Goal: Register for event/course

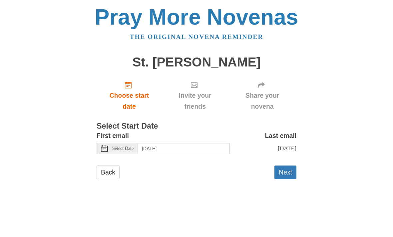
click at [156, 139] on div "First email Select Date [DATE]" at bounding box center [162, 142] width 133 height 24
click at [158, 149] on input "[DATE]" at bounding box center [184, 148] width 92 height 11
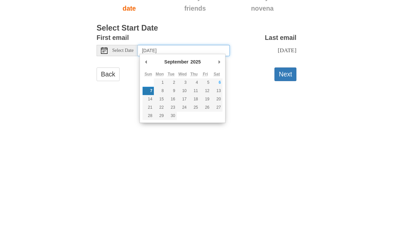
type input "[DATE]"
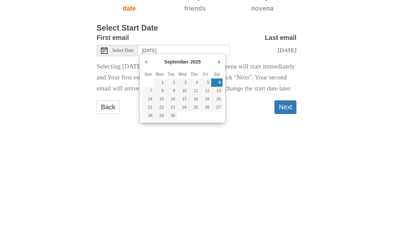
scroll to position [2, 0]
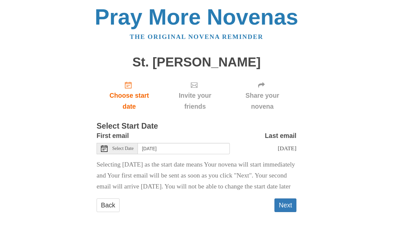
click at [284, 210] on button "Next" at bounding box center [285, 206] width 22 height 14
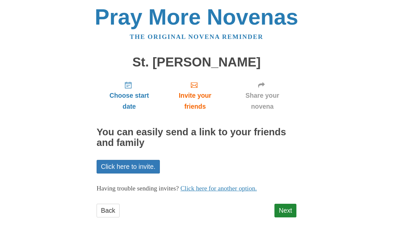
click at [285, 207] on link "Next" at bounding box center [285, 211] width 22 height 14
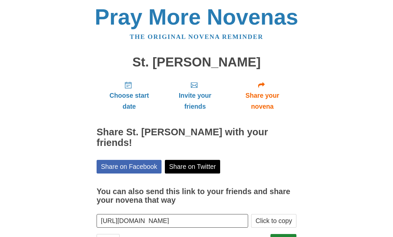
click at [292, 234] on link "Finish" at bounding box center [283, 241] width 26 height 14
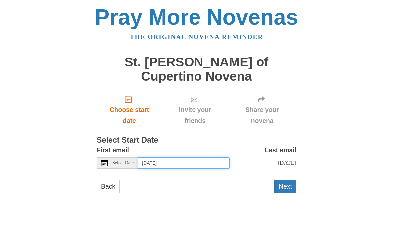
click at [161, 157] on input "Sunday, September 7th" at bounding box center [184, 162] width 92 height 11
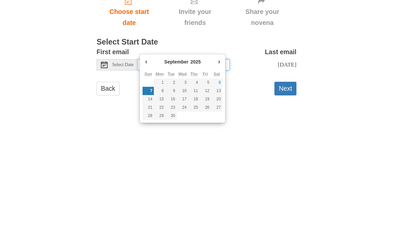
type input "Saturday, September 6th"
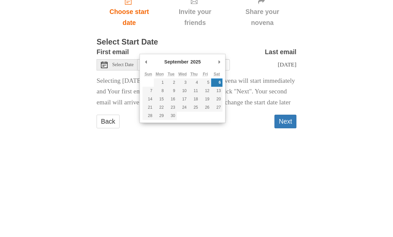
scroll to position [2, 0]
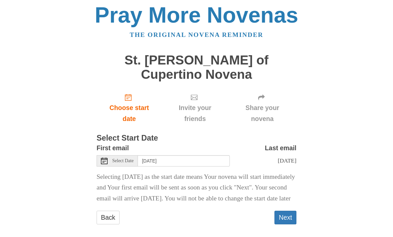
click at [285, 215] on button "Next" at bounding box center [285, 218] width 22 height 14
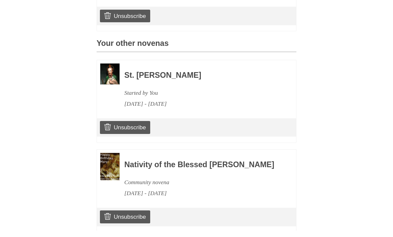
scroll to position [274, 0]
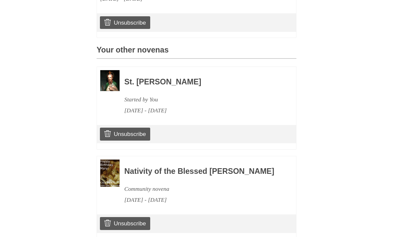
click at [136, 167] on h3 "Nativity of the Blessed [PERSON_NAME]" at bounding box center [201, 171] width 154 height 9
click at [135, 167] on h3 "Nativity of the Blessed [PERSON_NAME]" at bounding box center [201, 171] width 154 height 9
click at [110, 160] on img at bounding box center [109, 173] width 19 height 27
click at [101, 160] on img at bounding box center [109, 173] width 19 height 27
click at [170, 167] on h3 "Nativity of the Blessed [PERSON_NAME]" at bounding box center [201, 171] width 154 height 9
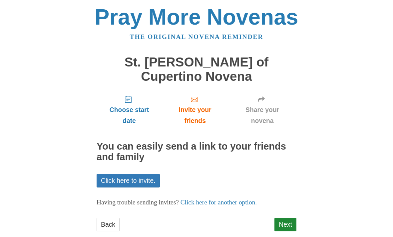
click at [285, 218] on link "Next" at bounding box center [285, 225] width 22 height 14
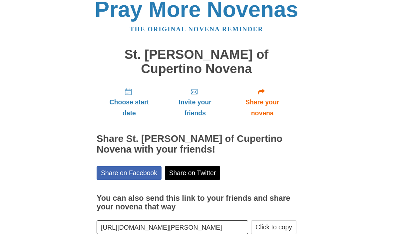
scroll to position [6, 0]
